Goal: Information Seeking & Learning: Learn about a topic

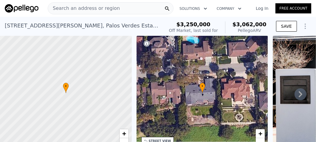
scroll to position [8, 0]
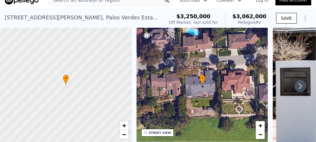
click at [175, 68] on div "• + −" at bounding box center [203, 85] width 132 height 115
click at [156, 134] on div "STREET VIEW" at bounding box center [160, 133] width 22 height 4
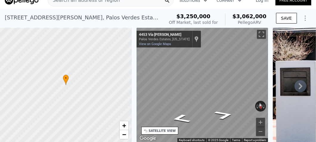
click at [182, 100] on div "Map" at bounding box center [203, 85] width 132 height 115
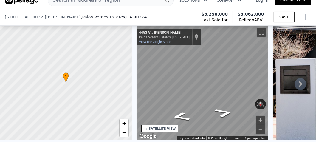
scroll to position [125, 0]
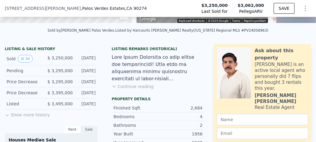
click at [26, 118] on button "Show more history" at bounding box center [27, 114] width 45 height 8
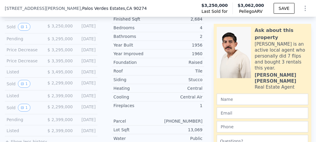
scroll to position [215, 0]
click at [24, 29] on button "1" at bounding box center [24, 26] width 13 height 8
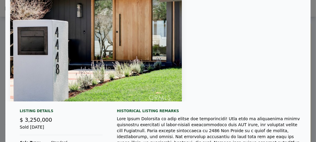
scroll to position [0, 0]
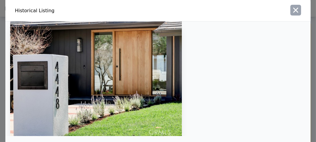
click at [295, 9] on icon "button" at bounding box center [296, 10] width 5 height 5
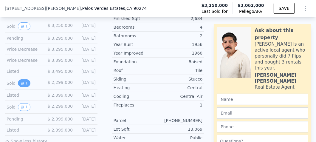
click at [28, 87] on button "1" at bounding box center [24, 83] width 13 height 8
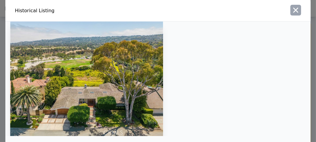
click at [295, 8] on icon "button" at bounding box center [296, 10] width 8 height 8
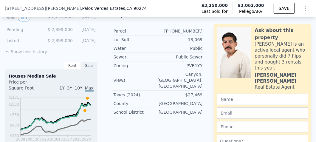
scroll to position [275, 0]
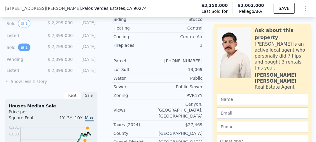
click at [23, 49] on icon "View historical data" at bounding box center [23, 48] width 4 height 4
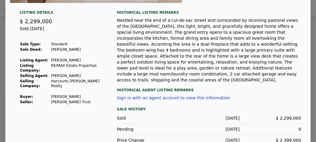
scroll to position [134, 0]
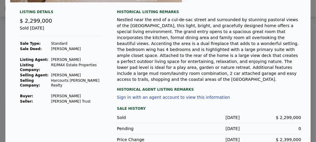
click at [173, 95] on button "Sign in with an agent account to view this information" at bounding box center [173, 97] width 113 height 5
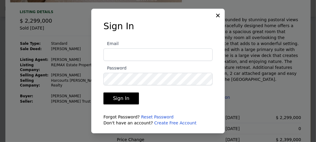
click at [217, 16] on icon at bounding box center [218, 16] width 6 height 6
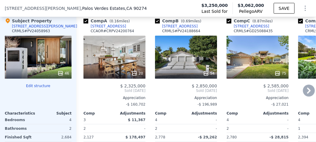
scroll to position [842, 0]
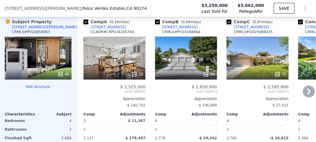
click at [121, 64] on div "20" at bounding box center [115, 58] width 62 height 43
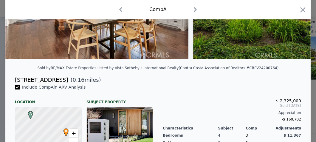
scroll to position [95, 0]
